Goal: Information Seeking & Learning: Learn about a topic

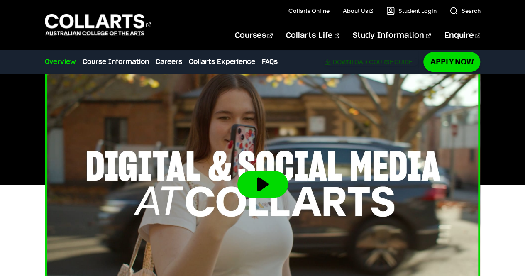
scroll to position [286, 0]
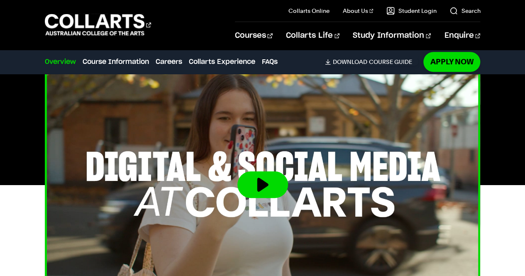
click at [263, 171] on button at bounding box center [262, 184] width 51 height 27
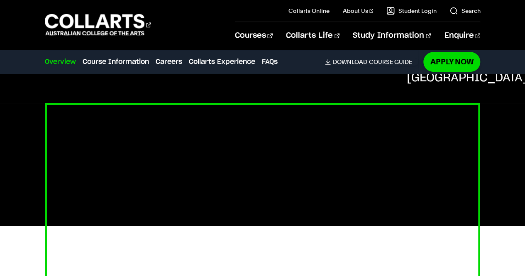
scroll to position [163, 0]
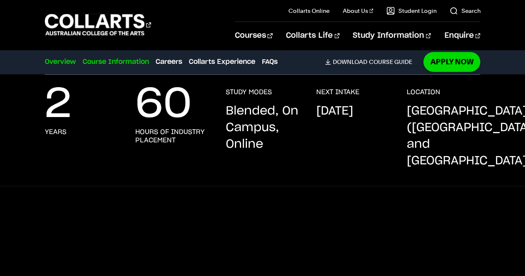
click at [130, 64] on link "Course Information" at bounding box center [116, 62] width 66 height 10
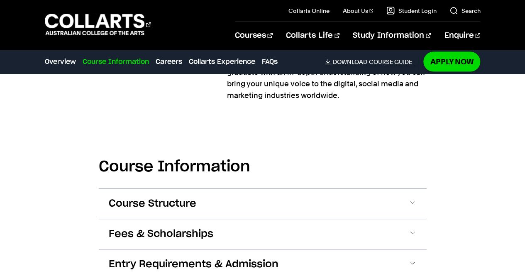
scroll to position [912, 0]
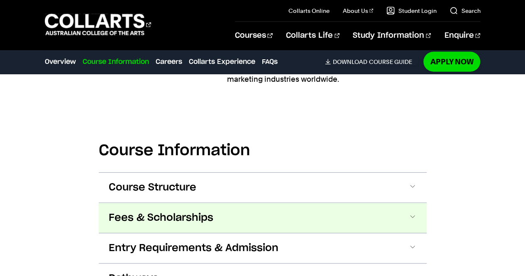
click at [232, 203] on button "Fees & Scholarships" at bounding box center [263, 218] width 328 height 30
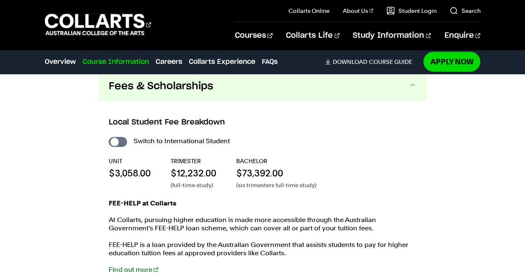
scroll to position [1044, 0]
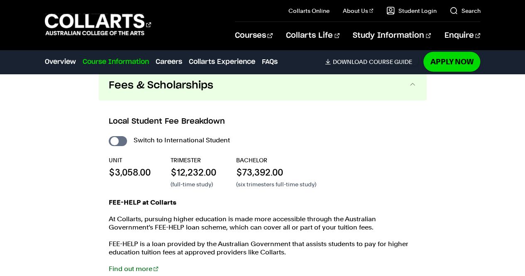
drag, startPoint x: 186, startPoint y: 148, endPoint x: 204, endPoint y: 174, distance: 31.5
click at [204, 198] on p "FEE-HELP at Collarts" at bounding box center [263, 202] width 308 height 8
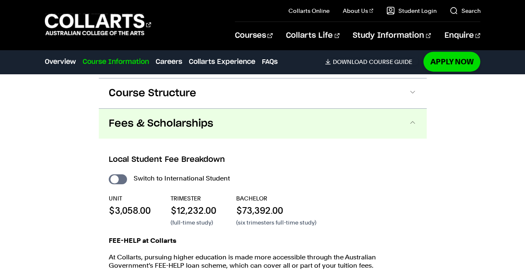
scroll to position [969, 0]
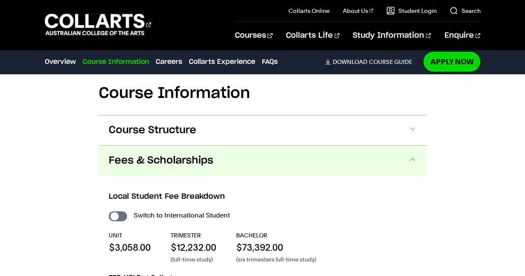
click at [262, 146] on button "Fees & Scholarships" at bounding box center [263, 161] width 328 height 30
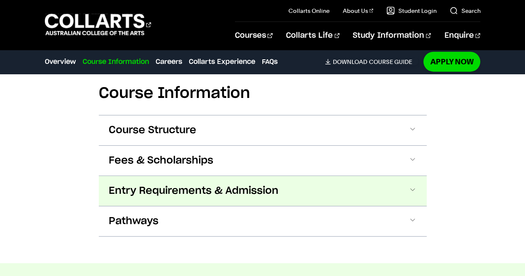
click at [263, 176] on button "Entry Requirements & Admission" at bounding box center [263, 191] width 328 height 30
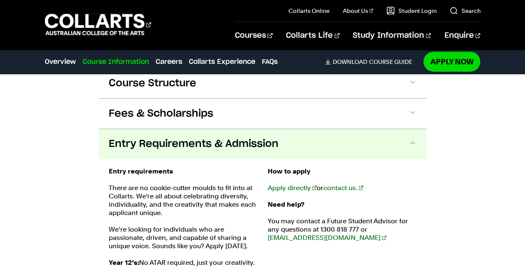
scroll to position [1016, 0]
click at [254, 138] on span "Entry Requirements & Admission" at bounding box center [194, 144] width 170 height 13
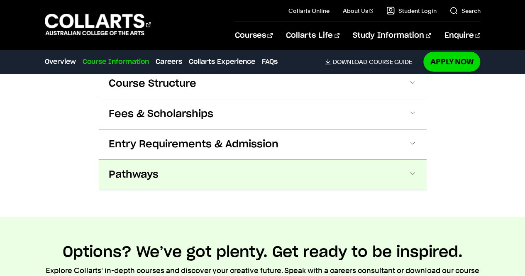
click at [252, 160] on button "Pathways" at bounding box center [263, 175] width 328 height 30
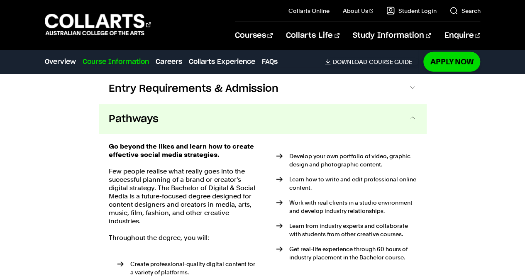
scroll to position [1018, 0]
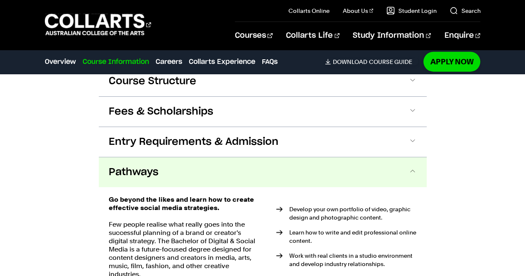
click at [230, 157] on button "Pathways" at bounding box center [263, 172] width 328 height 30
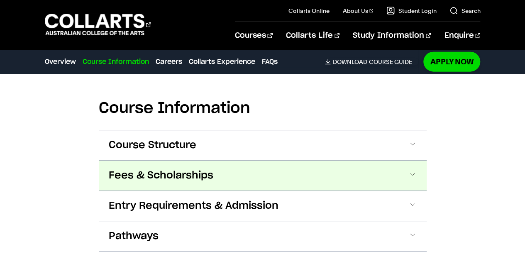
click at [230, 161] on button "Fees & Scholarships" at bounding box center [263, 176] width 328 height 30
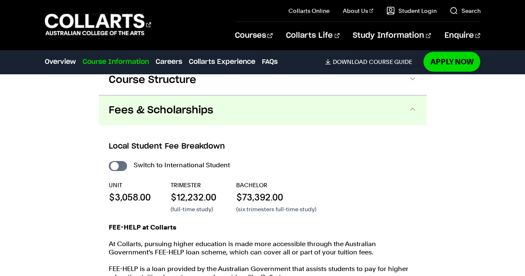
scroll to position [982, 0]
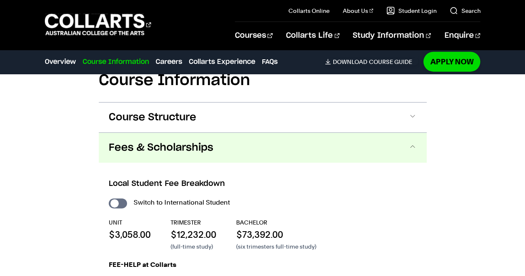
click at [228, 133] on button "Fees & Scholarships" at bounding box center [263, 148] width 328 height 30
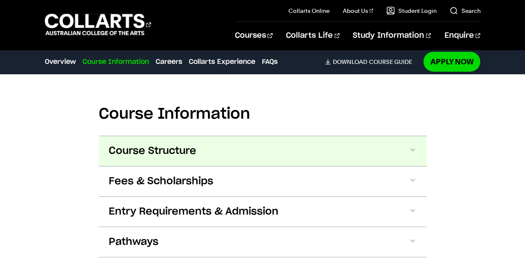
click at [241, 136] on button "Course Structure" at bounding box center [263, 151] width 328 height 30
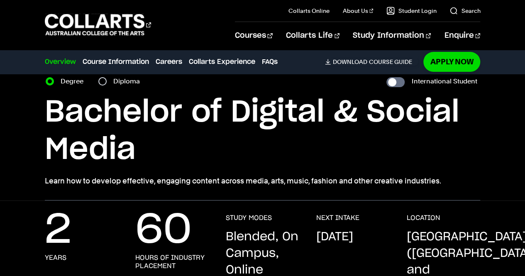
scroll to position [33, 0]
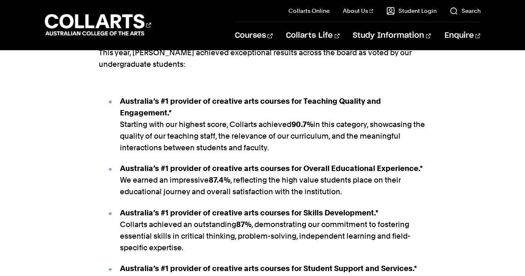
scroll to position [606, 0]
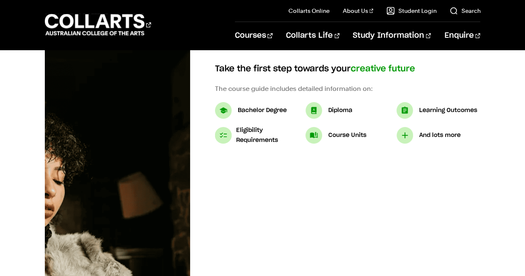
scroll to position [95, 0]
